Goal: Task Accomplishment & Management: Use online tool/utility

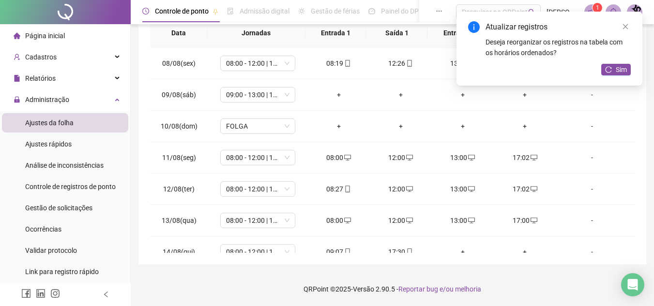
scroll to position [391, 0]
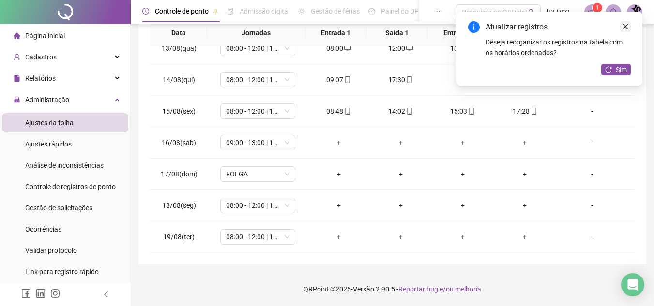
click at [627, 27] on icon "close" at bounding box center [625, 26] width 7 height 7
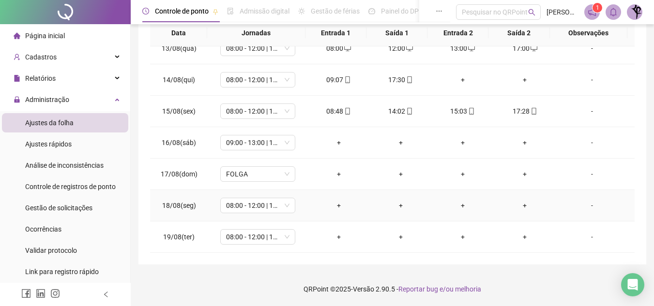
click at [333, 205] on div "+" at bounding box center [339, 205] width 46 height 11
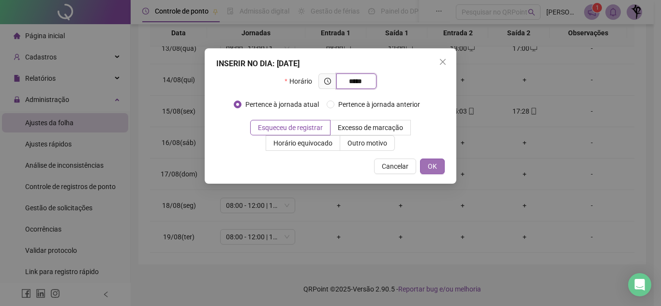
type input "*****"
click at [438, 165] on button "OK" at bounding box center [432, 166] width 25 height 15
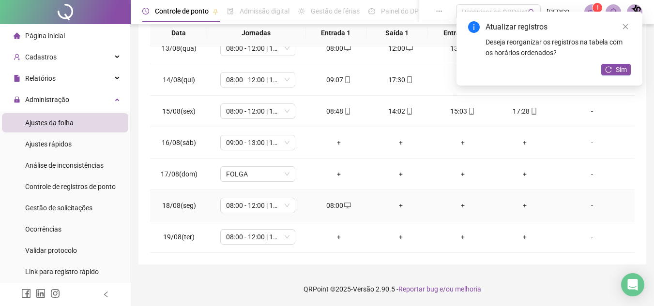
click at [397, 209] on div "+" at bounding box center [401, 205] width 46 height 11
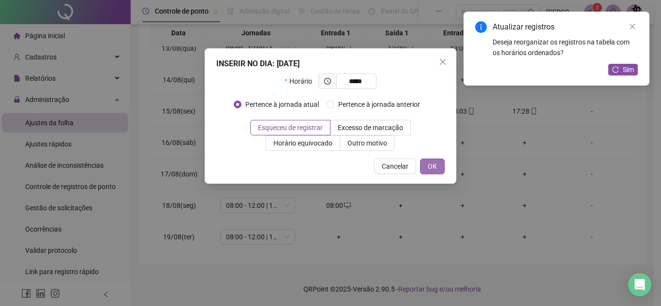
type input "*****"
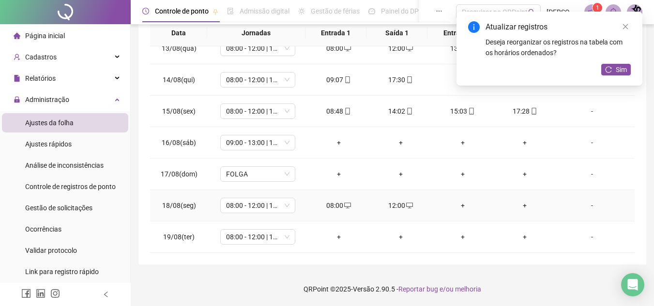
click at [453, 203] on div "+" at bounding box center [462, 205] width 46 height 11
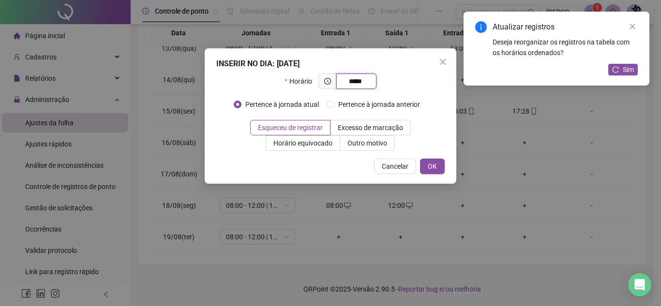
type input "*****"
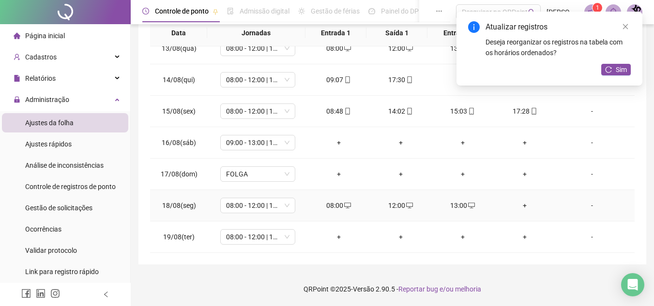
click at [516, 205] on div "+" at bounding box center [524, 205] width 46 height 11
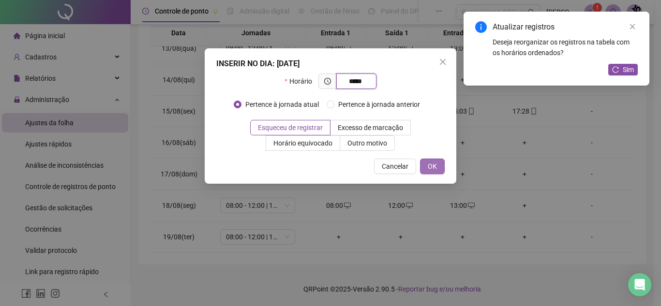
type input "*****"
click at [434, 168] on span "OK" at bounding box center [432, 166] width 9 height 11
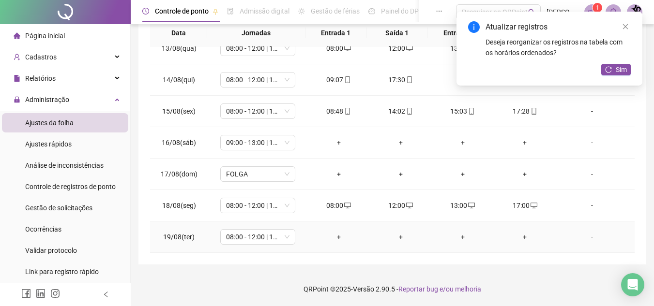
click at [335, 237] on div "+" at bounding box center [339, 237] width 46 height 11
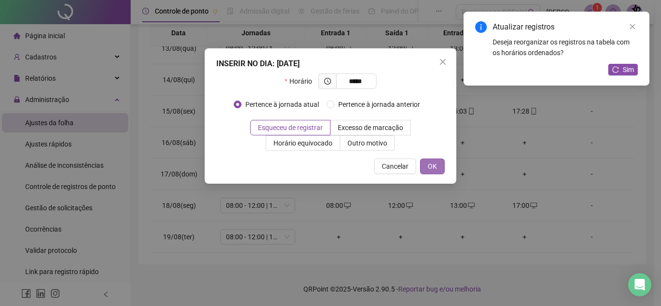
type input "*****"
click at [439, 166] on button "OK" at bounding box center [432, 166] width 25 height 15
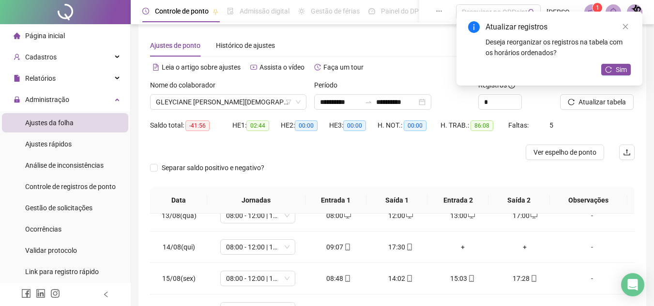
scroll to position [0, 0]
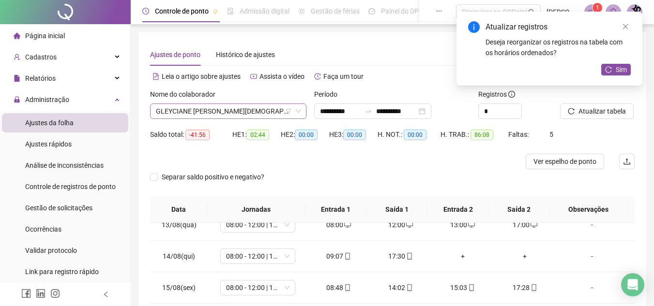
click at [223, 108] on span "GLEYCIANE [PERSON_NAME][DEMOGRAPHIC_DATA]" at bounding box center [228, 111] width 145 height 15
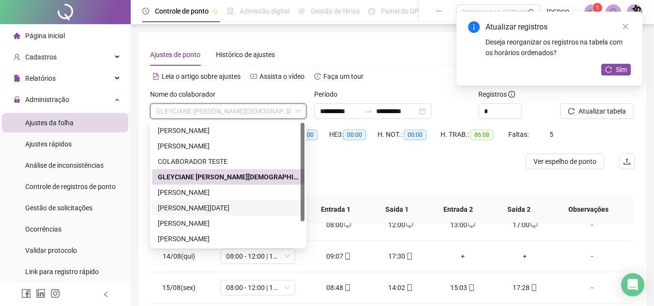
click at [205, 206] on div "[PERSON_NAME][DATE]" at bounding box center [228, 208] width 141 height 11
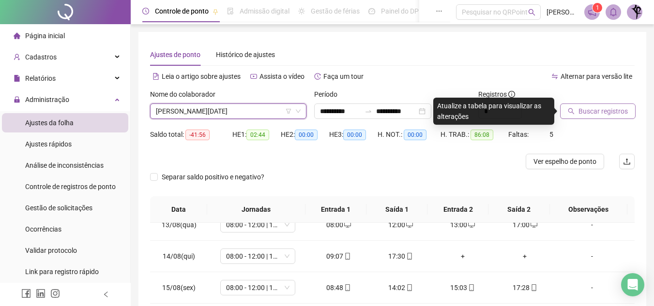
click at [586, 111] on span "Buscar registros" at bounding box center [602, 111] width 49 height 11
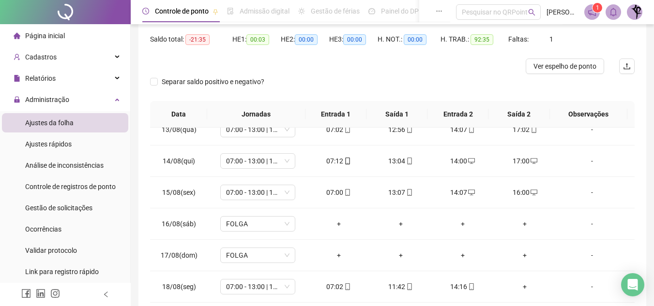
scroll to position [177, 0]
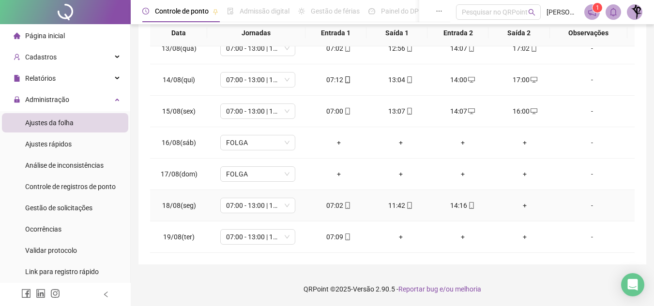
click at [520, 205] on div "+" at bounding box center [524, 205] width 46 height 11
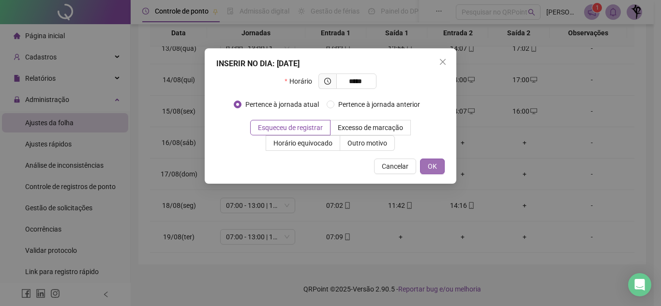
type input "*****"
click at [440, 168] on button "OK" at bounding box center [432, 166] width 25 height 15
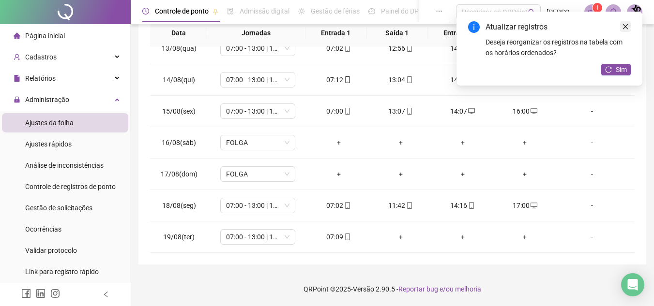
click at [627, 27] on icon "close" at bounding box center [625, 26] width 7 height 7
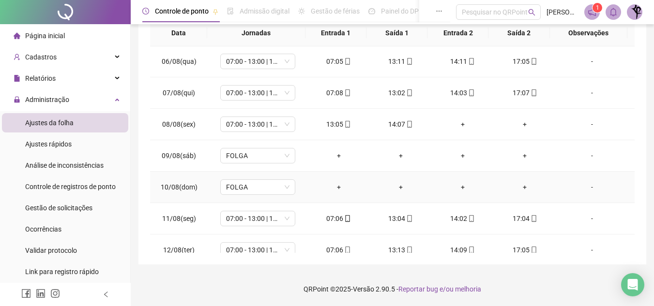
scroll to position [149, 0]
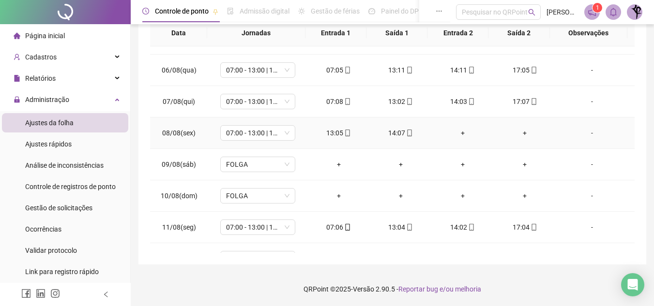
click at [522, 137] on div "+" at bounding box center [524, 133] width 46 height 11
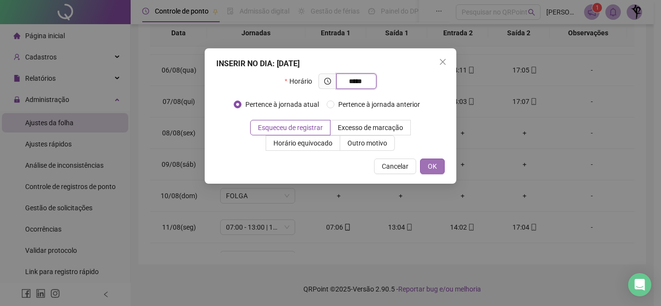
type input "*****"
click at [430, 171] on span "OK" at bounding box center [432, 166] width 9 height 11
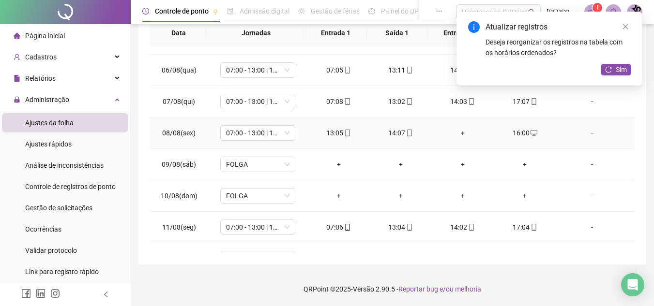
click at [459, 134] on div "+" at bounding box center [462, 133] width 46 height 11
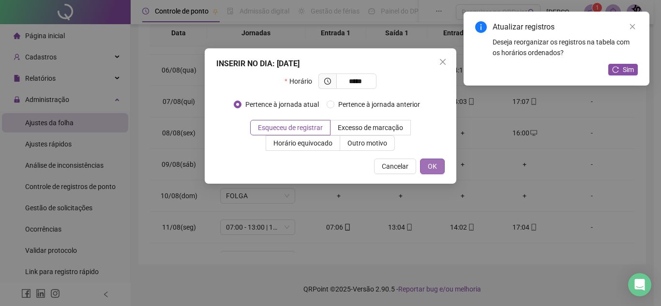
type input "*****"
click at [440, 161] on button "OK" at bounding box center [432, 166] width 25 height 15
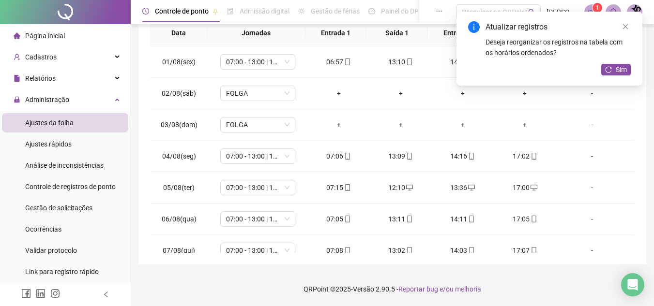
scroll to position [0, 0]
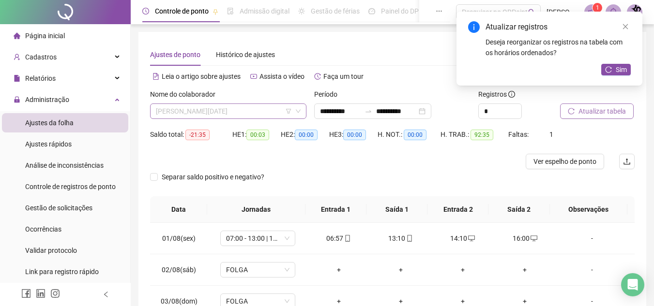
click at [273, 110] on span "[PERSON_NAME][DATE]" at bounding box center [228, 111] width 145 height 15
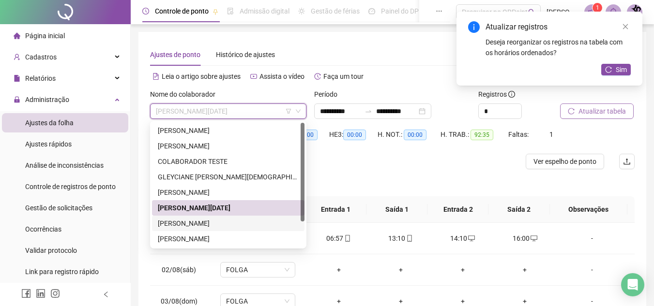
click at [227, 225] on div "[PERSON_NAME]" at bounding box center [228, 223] width 141 height 11
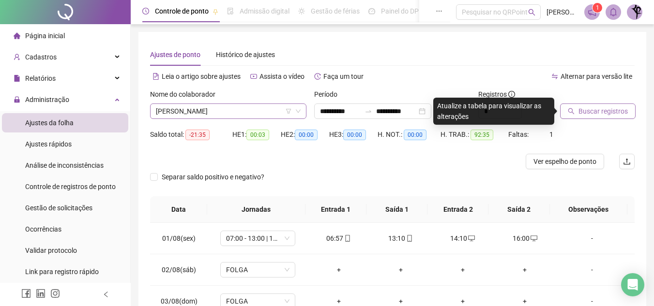
click at [275, 115] on span "[PERSON_NAME]" at bounding box center [228, 111] width 145 height 15
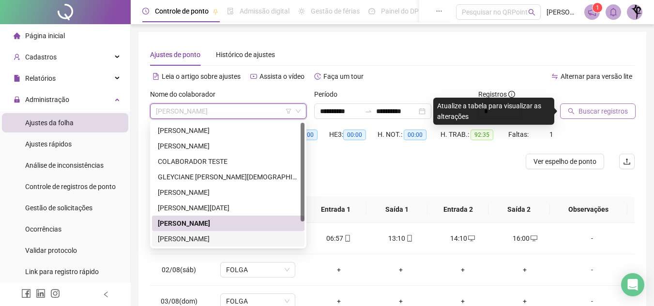
click at [224, 240] on div "[PERSON_NAME]" at bounding box center [228, 239] width 141 height 11
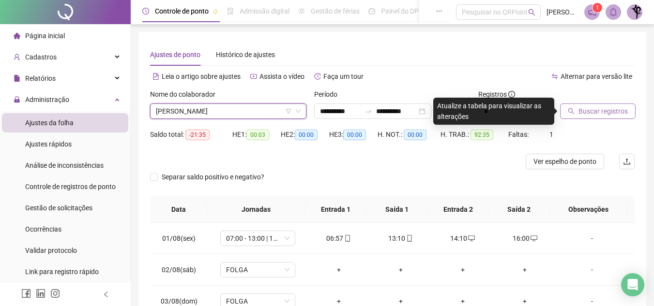
click at [588, 113] on span "Buscar registros" at bounding box center [602, 111] width 49 height 11
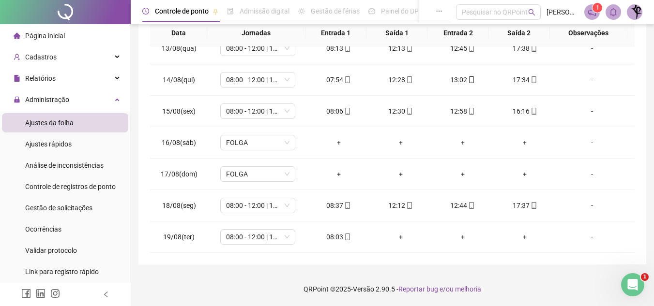
scroll to position [157, 0]
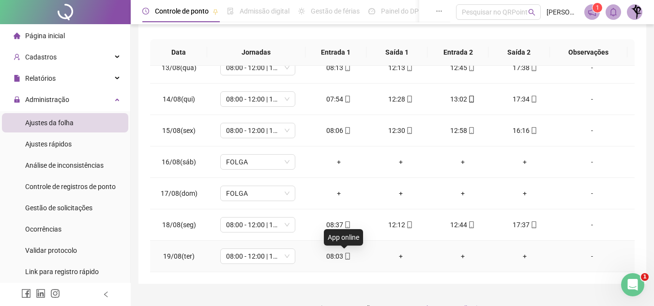
click at [346, 257] on icon "mobile" at bounding box center [348, 256] width 4 height 7
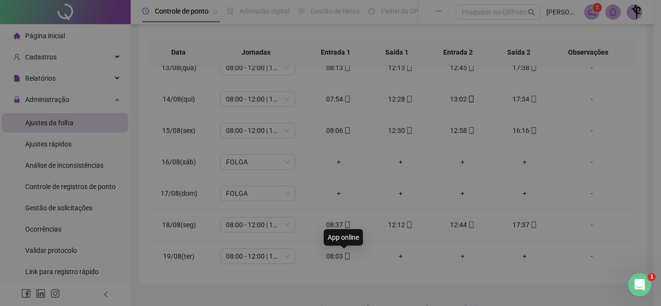
type input "**********"
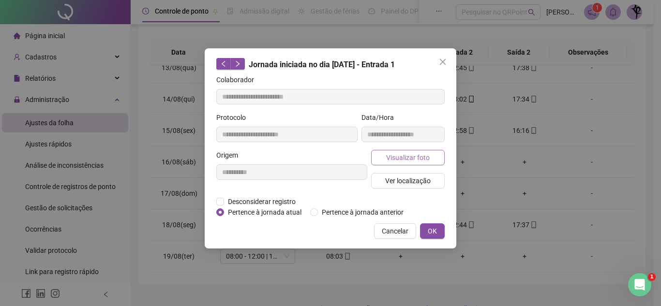
click at [409, 160] on span "Visualizar foto" at bounding box center [408, 157] width 44 height 11
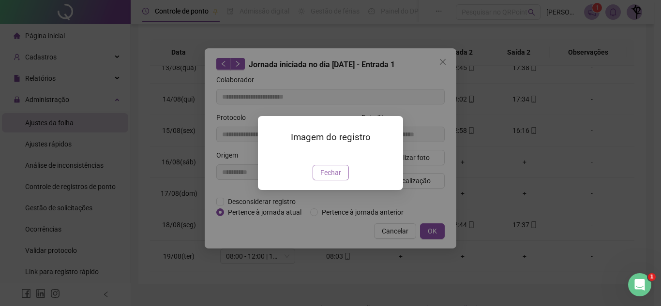
click at [345, 181] on button "Fechar" at bounding box center [331, 172] width 36 height 15
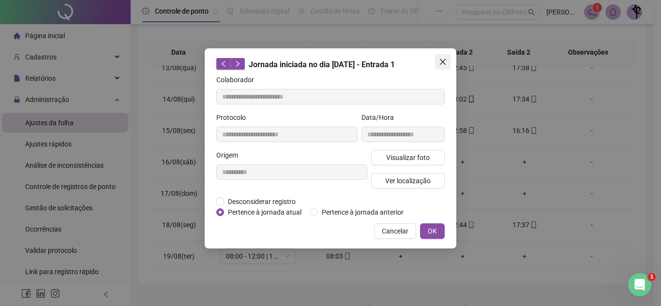
click at [444, 61] on icon "close" at bounding box center [443, 62] width 6 height 6
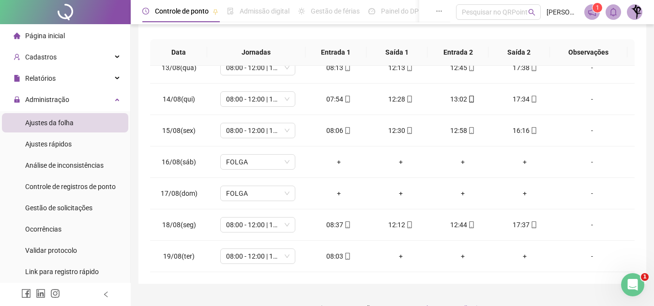
scroll to position [0, 0]
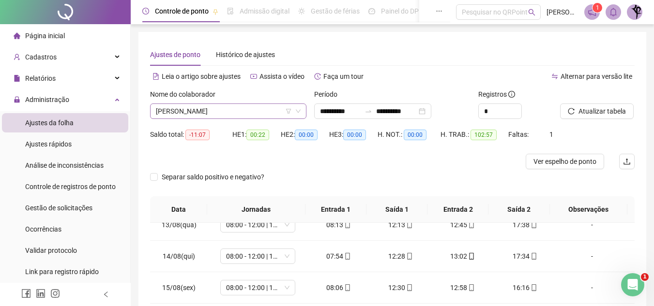
click at [299, 110] on icon "down" at bounding box center [298, 111] width 6 height 6
click at [297, 111] on icon "down" at bounding box center [298, 111] width 5 height 3
click at [282, 116] on span "[PERSON_NAME]" at bounding box center [228, 111] width 145 height 15
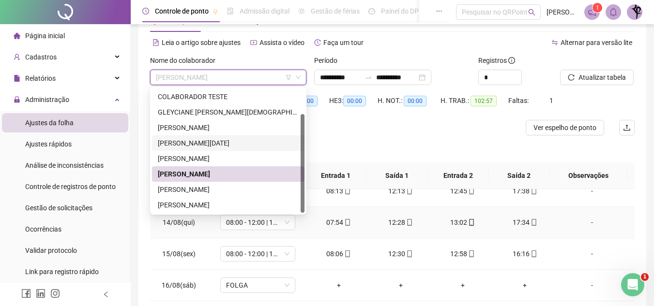
scroll to position [48, 0]
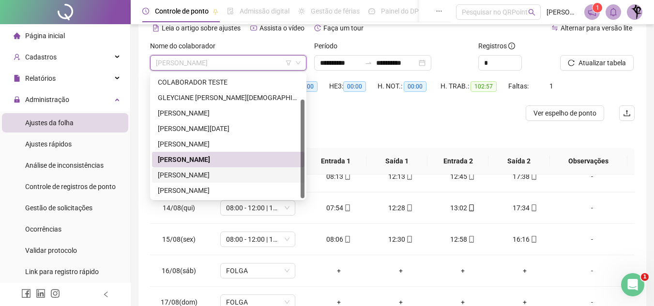
click at [241, 174] on div "[PERSON_NAME]" at bounding box center [228, 175] width 141 height 11
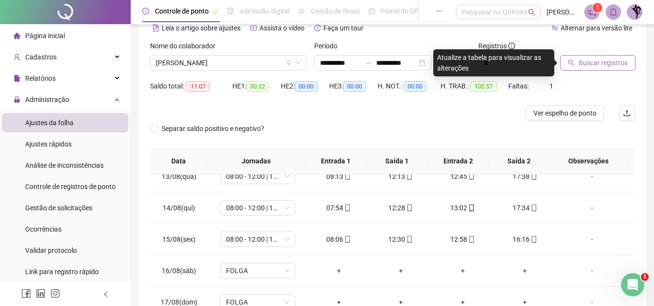
click at [612, 59] on span "Buscar registros" at bounding box center [602, 63] width 49 height 11
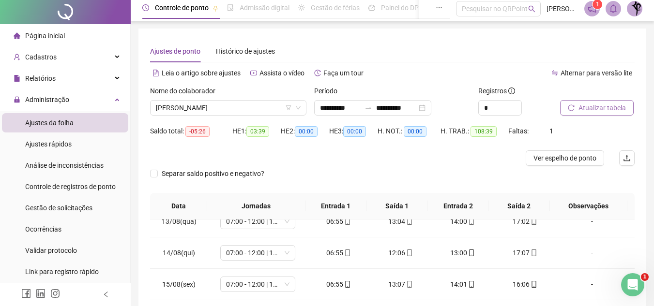
scroll to position [0, 0]
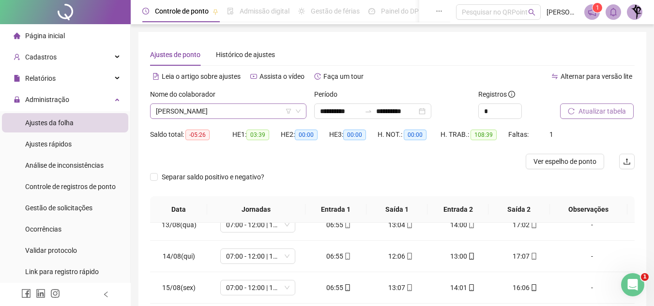
click at [269, 116] on span "[PERSON_NAME]" at bounding box center [228, 111] width 145 height 15
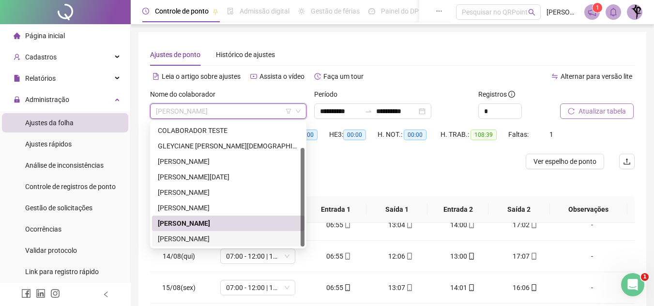
click at [273, 241] on div "[PERSON_NAME]" at bounding box center [228, 239] width 141 height 11
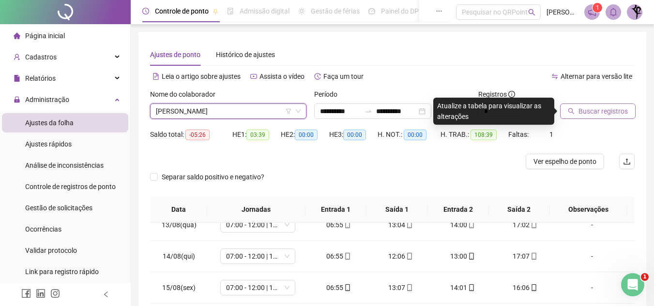
click at [602, 110] on span "Buscar registros" at bounding box center [602, 111] width 49 height 11
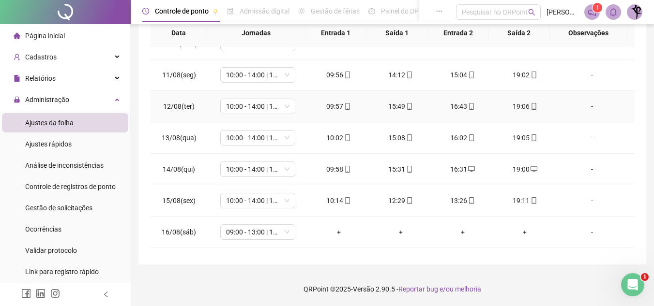
scroll to position [391, 0]
